Goal: Information Seeking & Learning: Learn about a topic

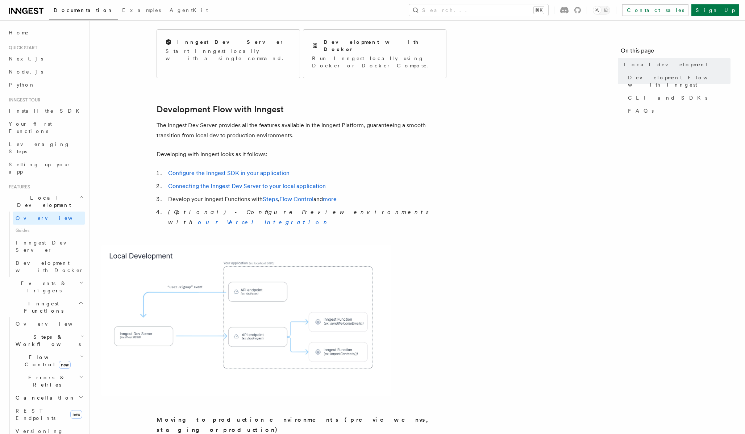
scroll to position [351, 0]
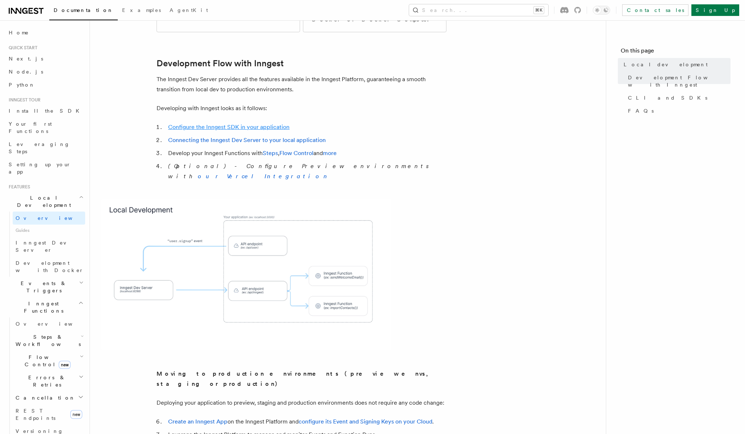
click at [229, 124] on link "Configure the Inngest SDK in your application" at bounding box center [228, 127] width 121 height 7
click at [230, 137] on link "Connecting the Inngest Dev Server to your local application" at bounding box center [247, 140] width 158 height 7
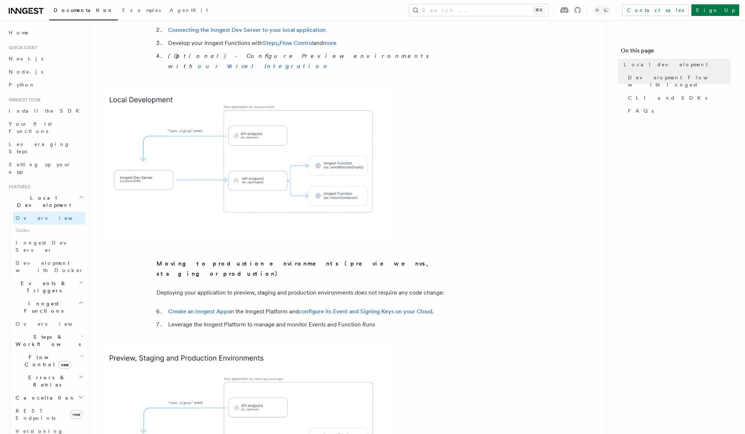
scroll to position [510, 0]
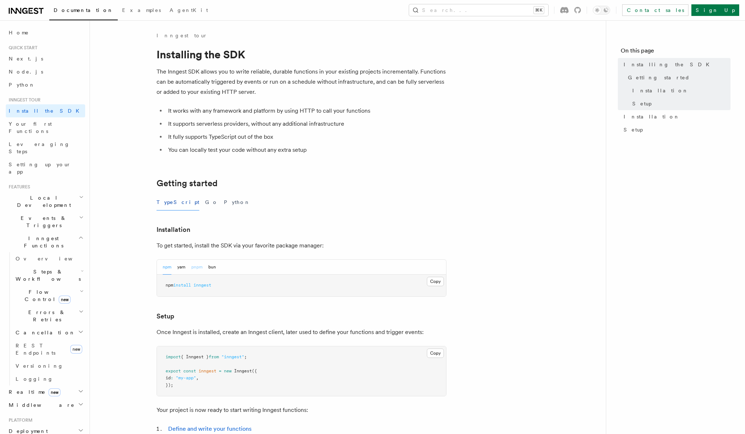
click at [196, 268] on button "pnpm" at bounding box center [196, 267] width 11 height 15
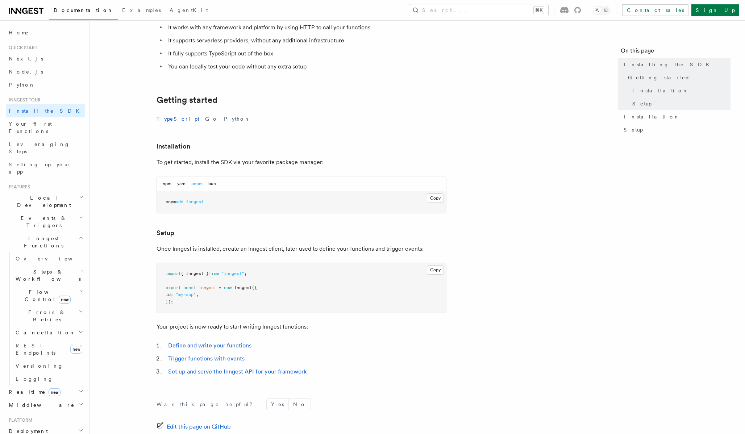
scroll to position [169, 0]
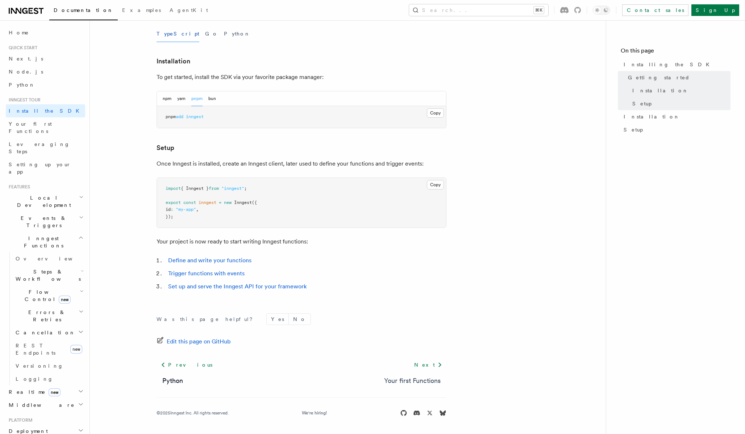
click at [427, 377] on link "Your first Functions" at bounding box center [412, 381] width 57 height 10
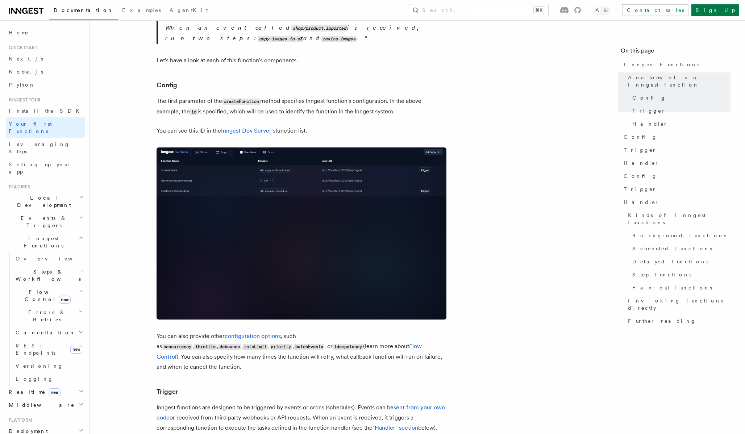
scroll to position [487, 0]
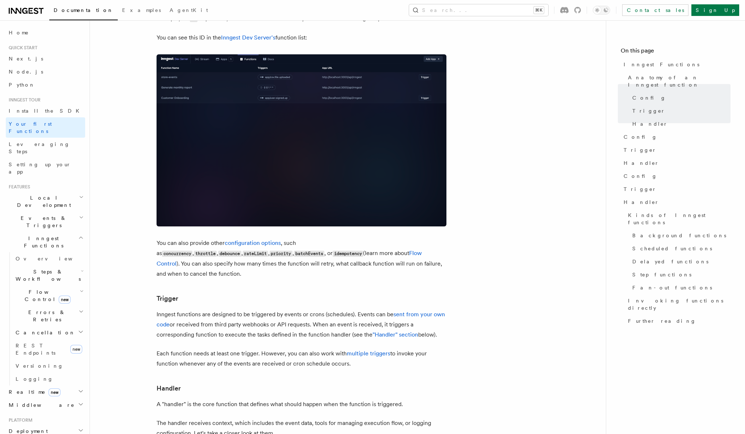
click at [462, 273] on article "Inngest tour Inngest Functions Inngest functions enable developers to run relia…" at bounding box center [347, 432] width 493 height 1775
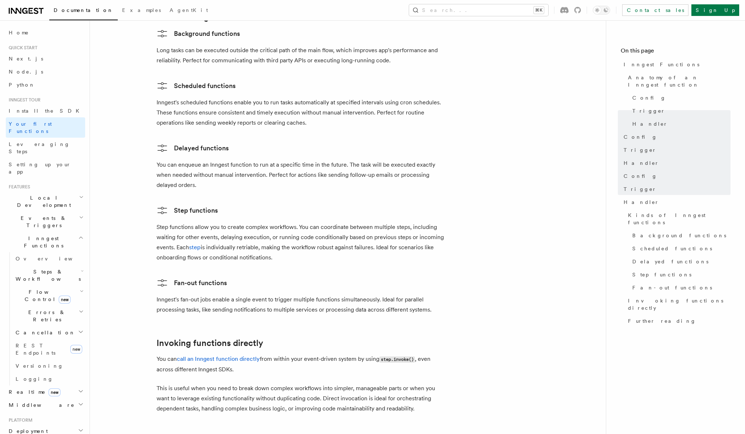
scroll to position [1344, 0]
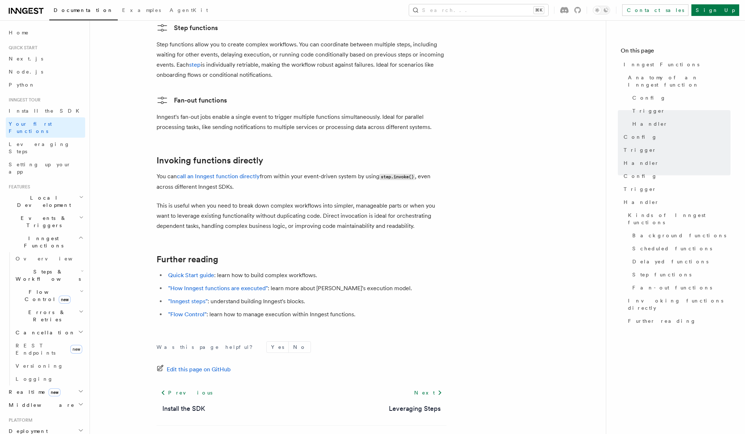
click at [267, 254] on h2 "Further reading" at bounding box center [302, 259] width 290 height 10
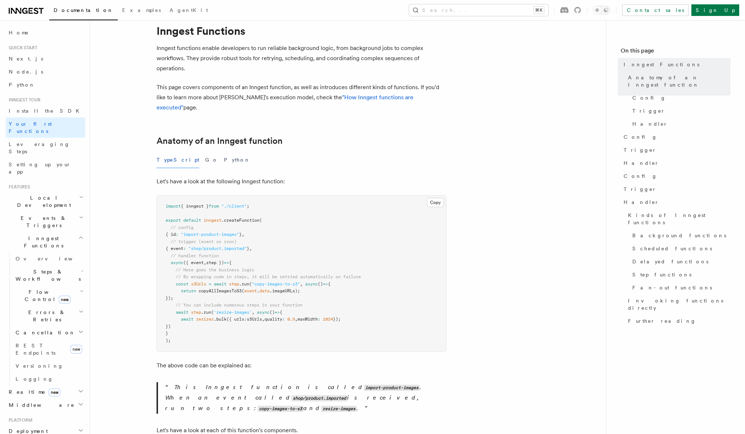
scroll to position [0, 0]
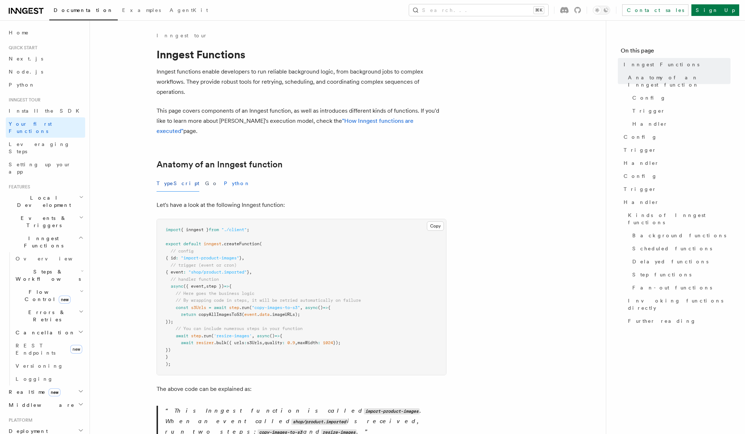
click at [224, 175] on button "Python" at bounding box center [237, 183] width 26 height 16
